Goal: Task Accomplishment & Management: Manage account settings

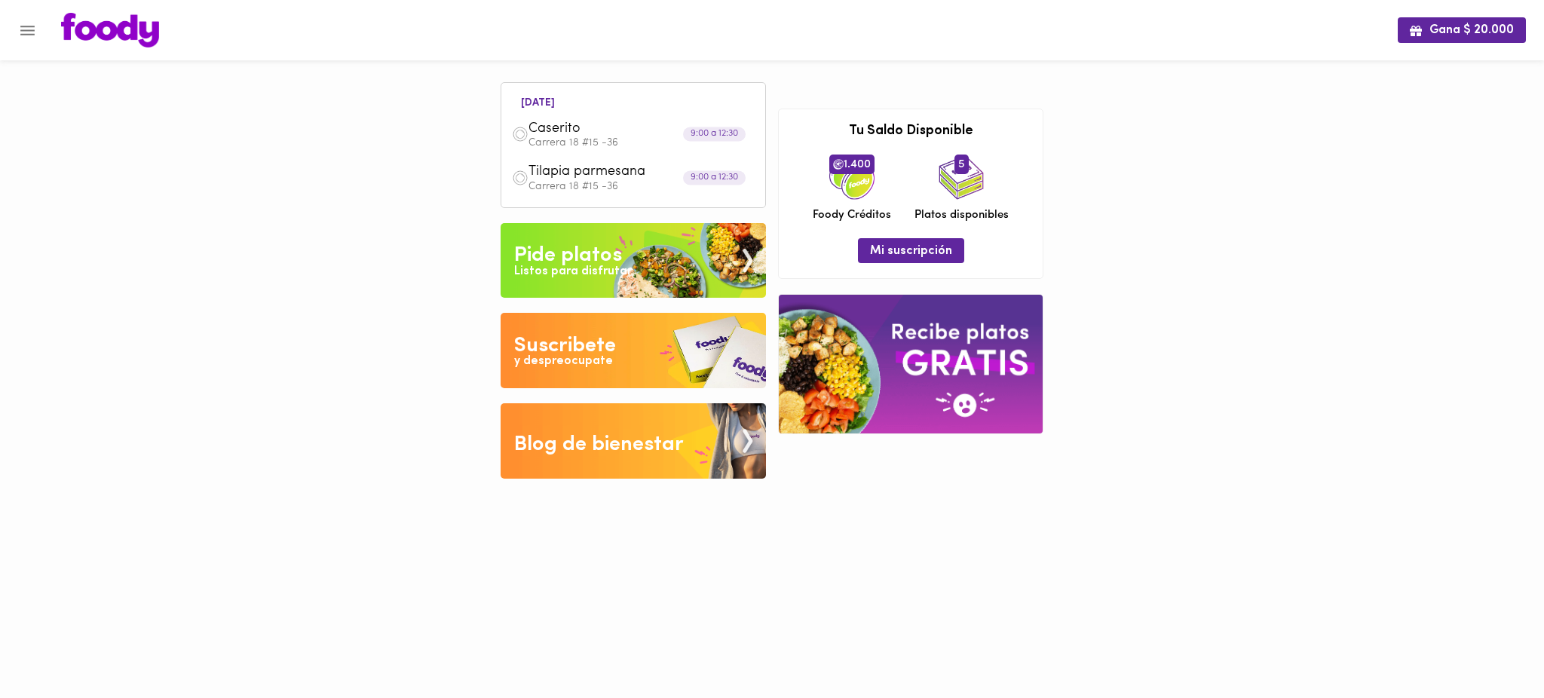
click at [13, 25] on div at bounding box center [7, 349] width 15 height 698
click at [31, 33] on icon "Menu" at bounding box center [27, 31] width 14 height 10
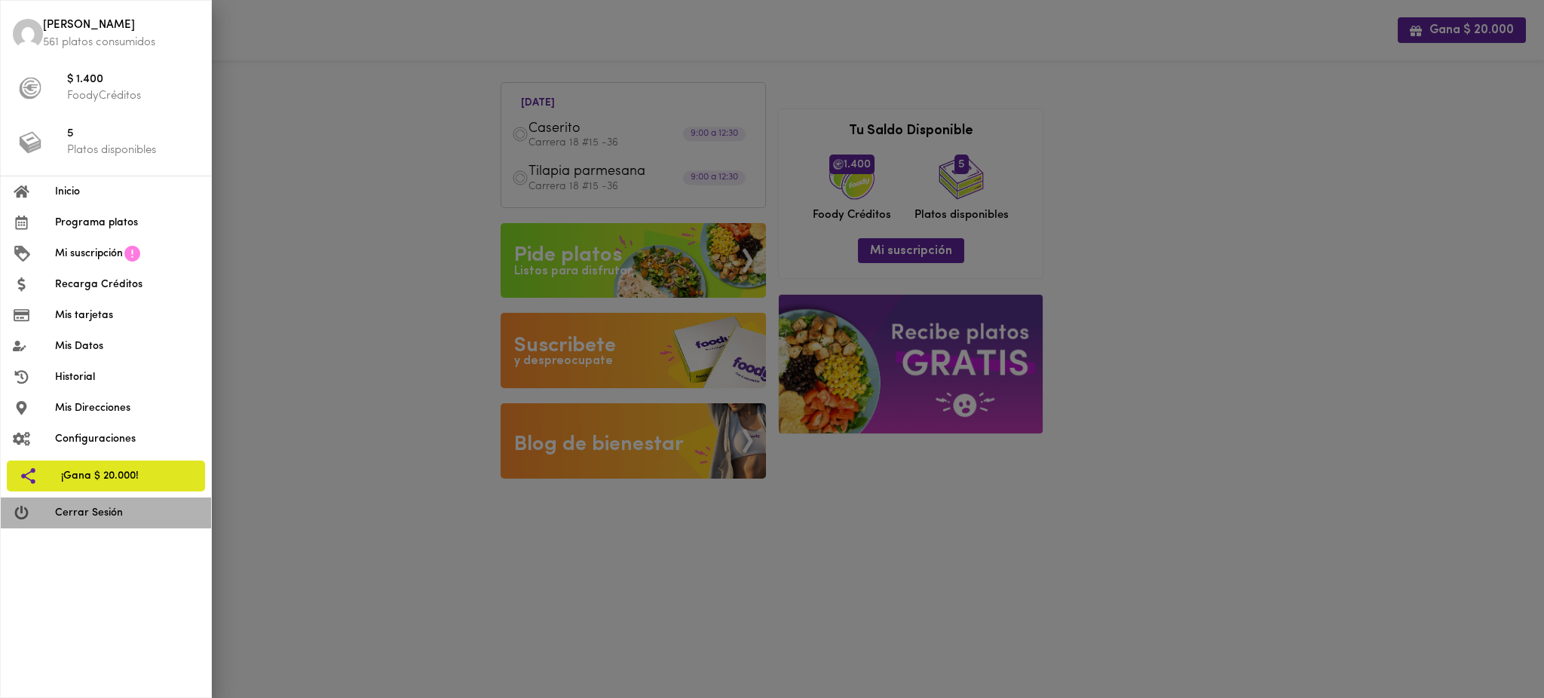
click at [117, 508] on span "Cerrar Sesión" at bounding box center [127, 513] width 144 height 16
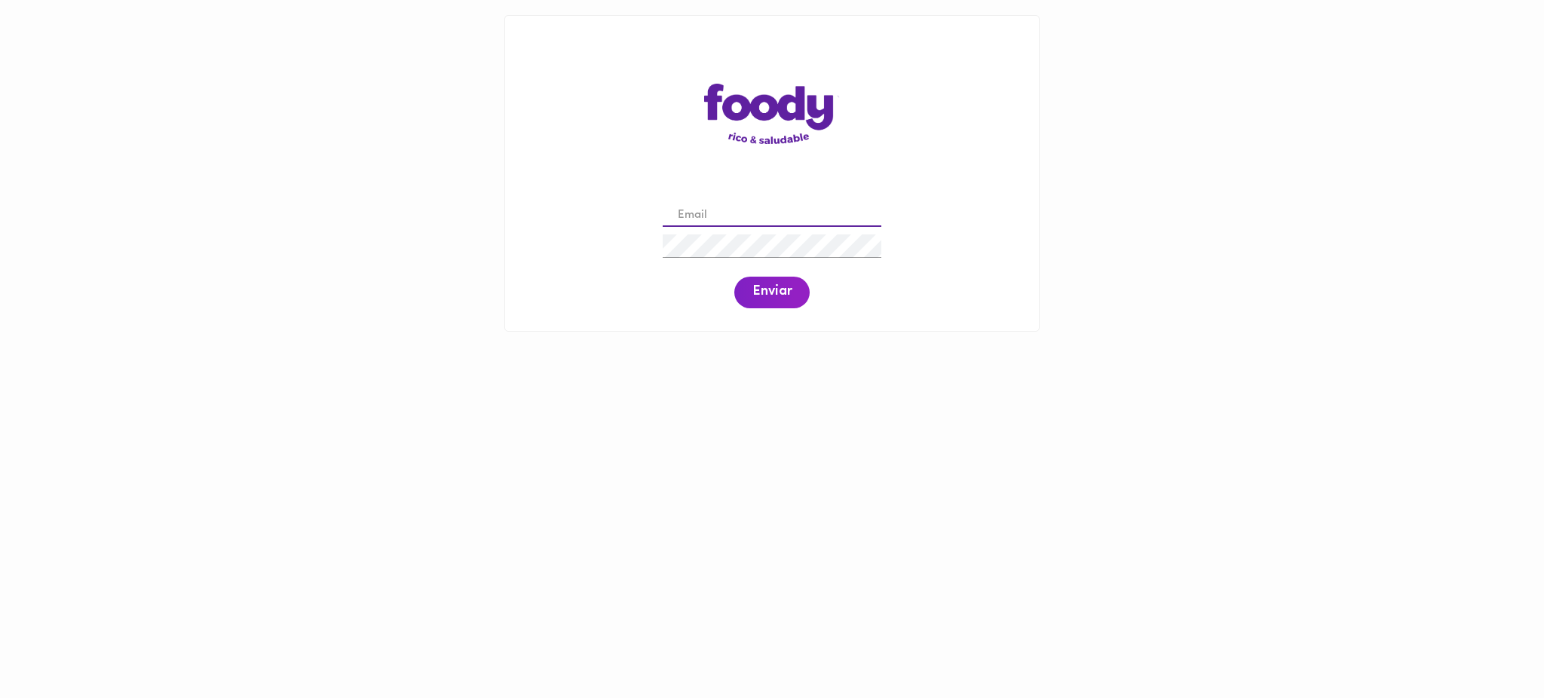
click at [698, 204] on input "email" at bounding box center [772, 215] width 219 height 23
paste input "claudiaisaza@yahoo.es"
type input "claudiaisaza@yahoo.es"
click at [764, 284] on span "Enviar" at bounding box center [771, 292] width 39 height 17
